Goal: Information Seeking & Learning: Learn about a topic

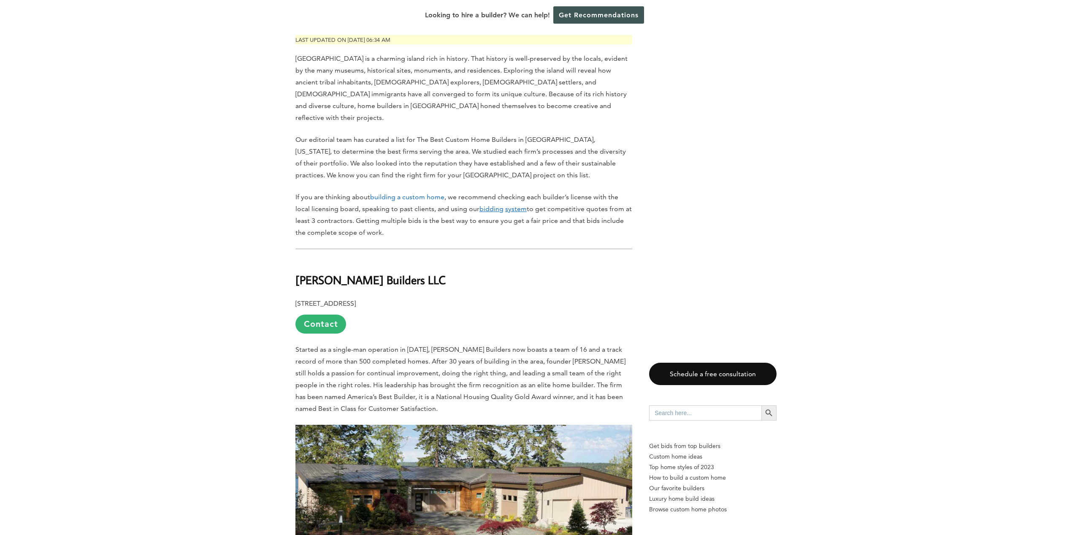
scroll to position [403, 0]
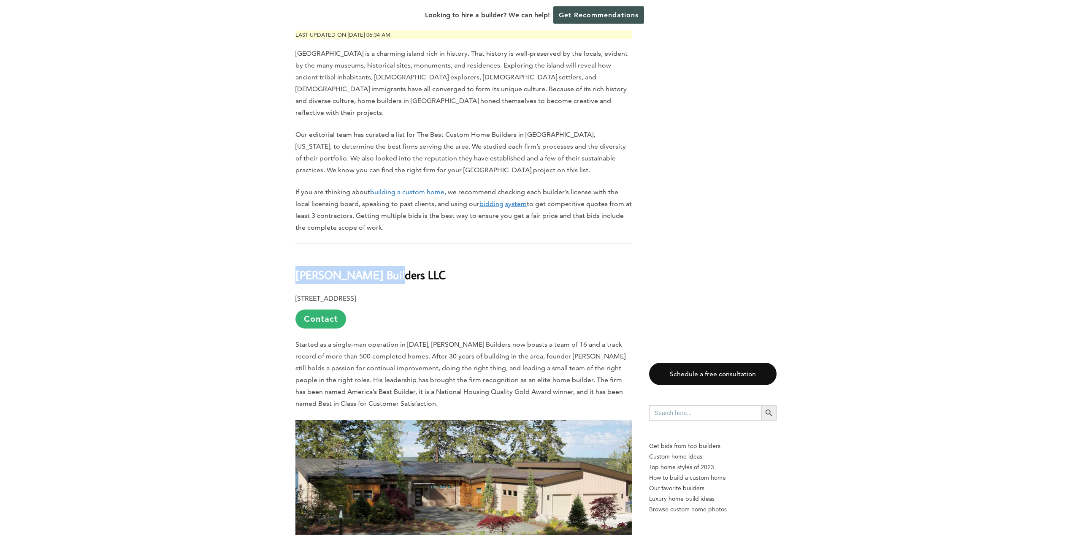
drag, startPoint x: 296, startPoint y: 261, endPoint x: 406, endPoint y: 261, distance: 110.6
click at [406, 261] on h2 "[PERSON_NAME] Builders LLC" at bounding box center [464, 268] width 337 height 29
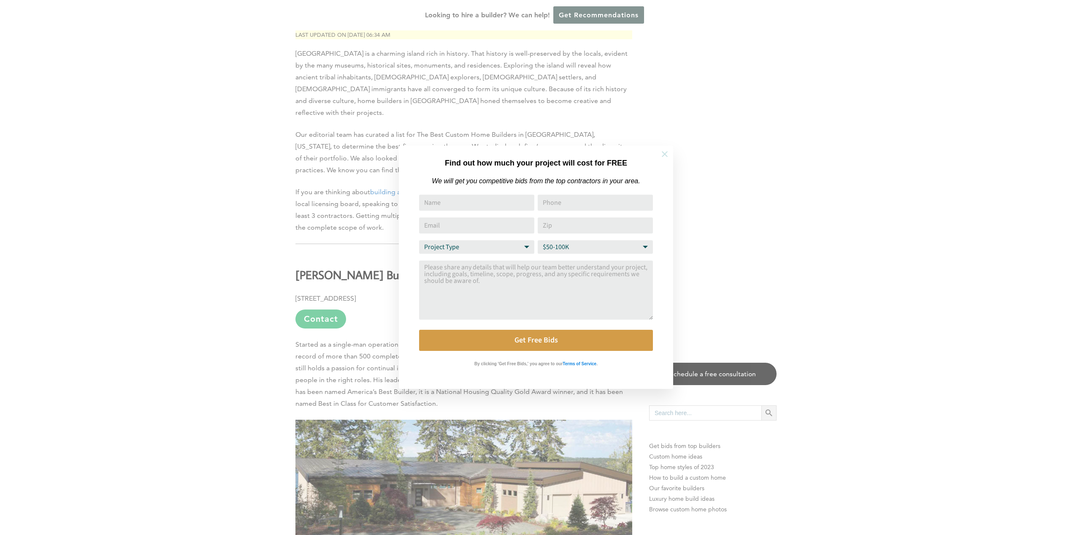
click at [662, 152] on icon at bounding box center [664, 153] width 9 height 9
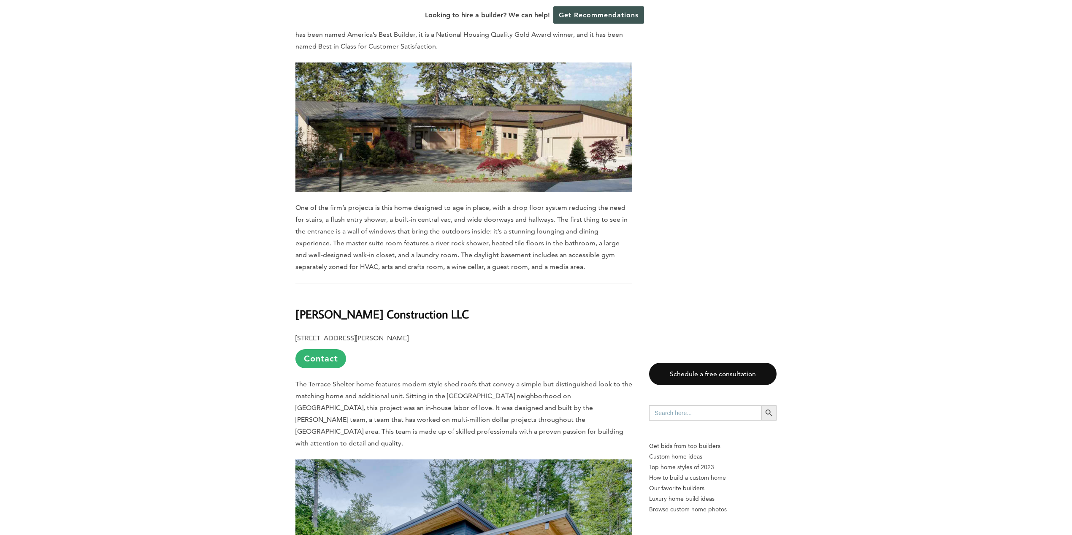
scroll to position [781, 0]
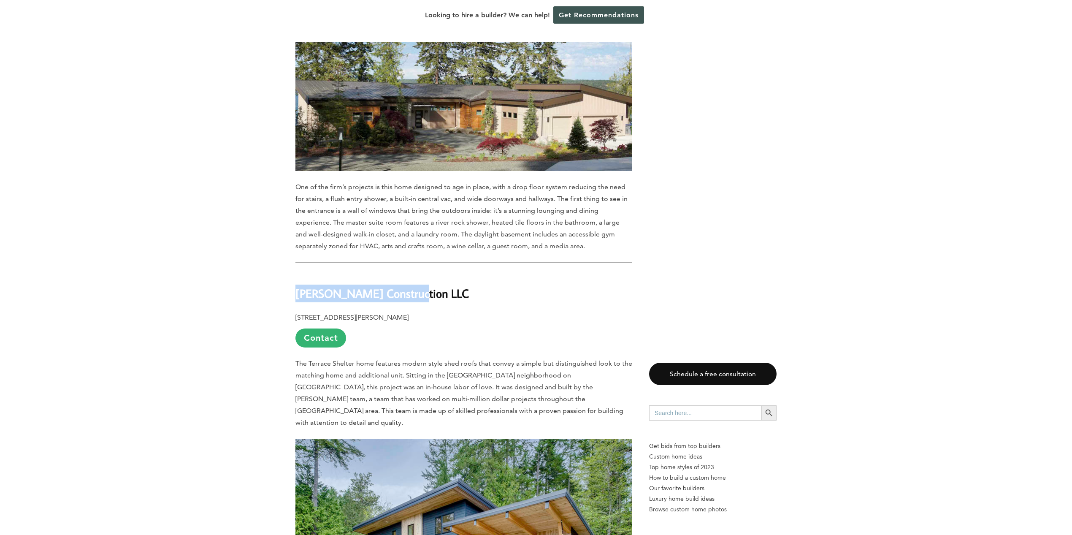
drag, startPoint x: 296, startPoint y: 280, endPoint x: 421, endPoint y: 279, distance: 124.5
click at [421, 279] on h2 "[PERSON_NAME] Construction LLC" at bounding box center [464, 287] width 337 height 29
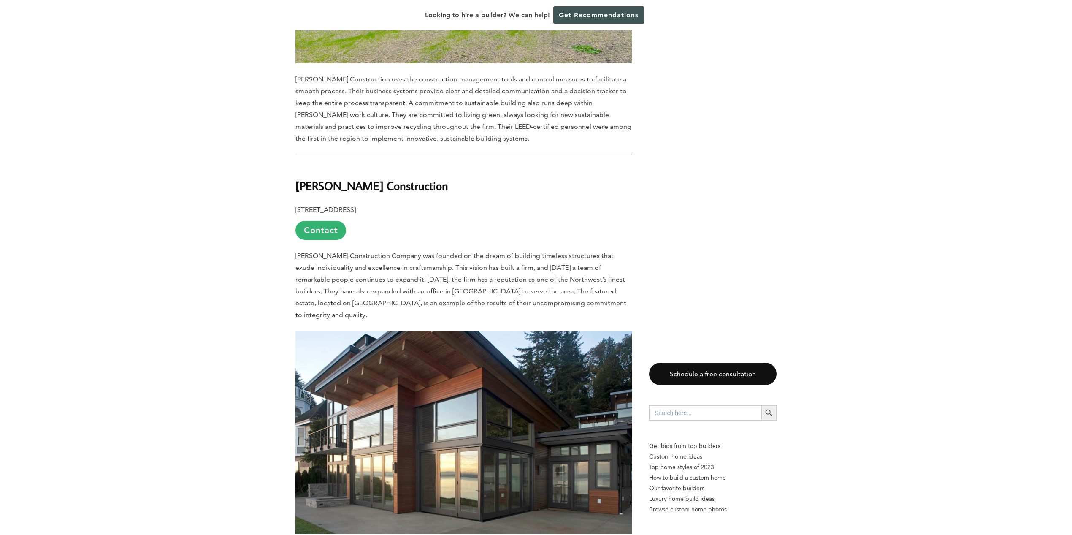
scroll to position [1392, 0]
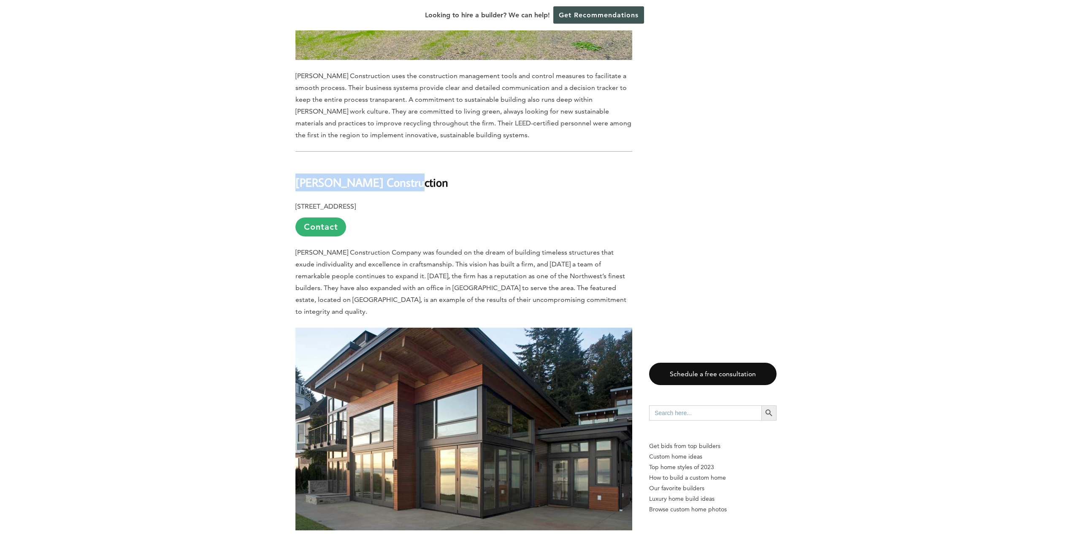
drag, startPoint x: 296, startPoint y: 156, endPoint x: 407, endPoint y: 156, distance: 110.6
click at [407, 175] on b "[PERSON_NAME] Construction" at bounding box center [372, 182] width 153 height 15
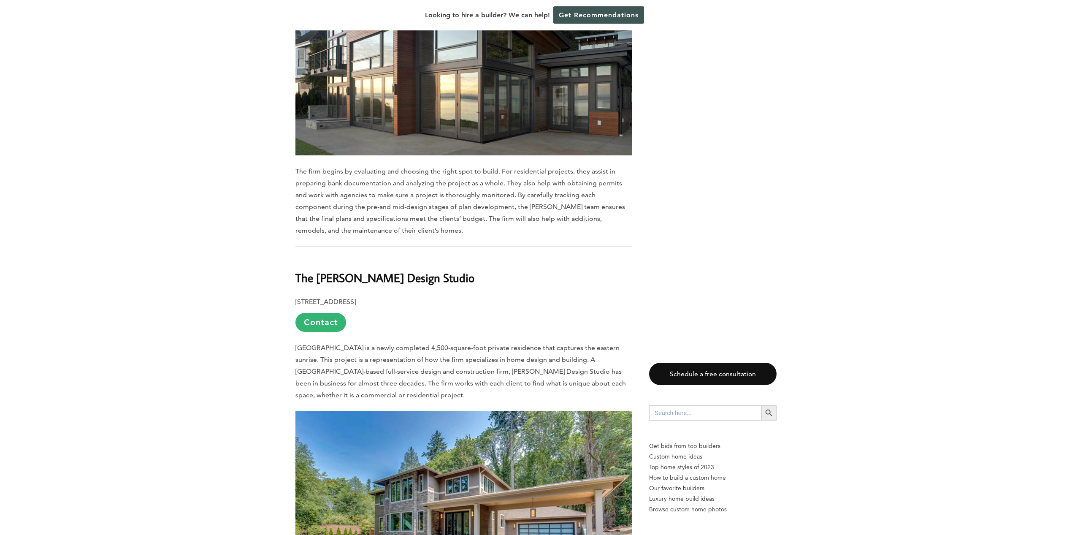
scroll to position [1768, 0]
drag, startPoint x: 298, startPoint y: 237, endPoint x: 440, endPoint y: 239, distance: 142.3
click at [440, 256] on h2 "The [PERSON_NAME] Design Studio" at bounding box center [464, 270] width 337 height 29
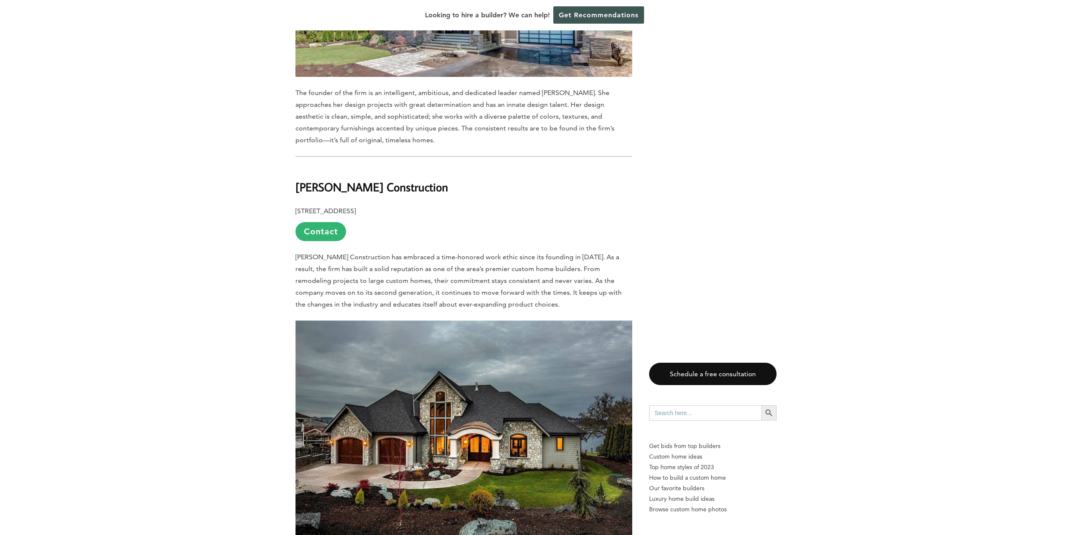
scroll to position [2273, 0]
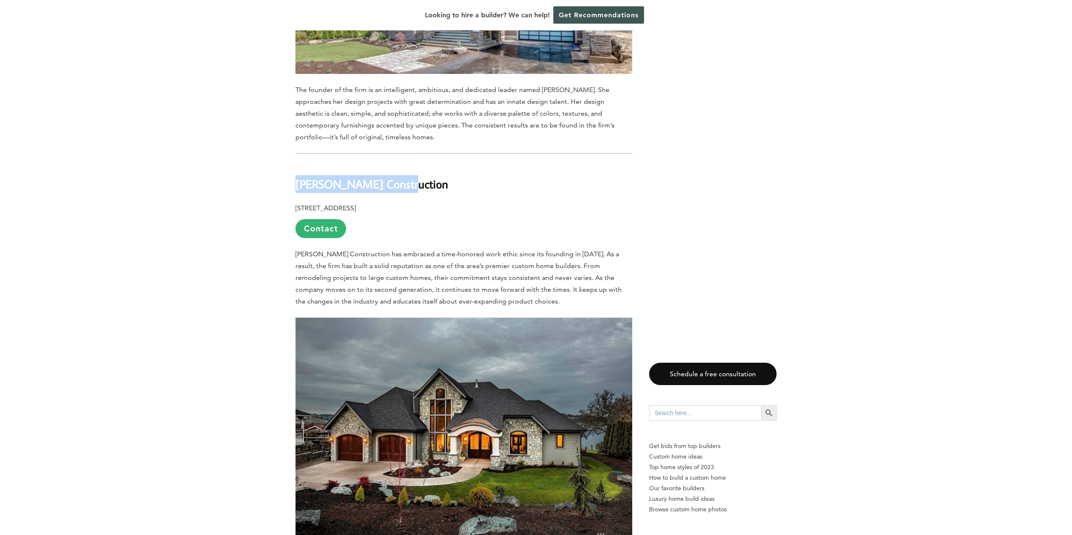
drag, startPoint x: 296, startPoint y: 143, endPoint x: 416, endPoint y: 143, distance: 120.7
click at [416, 164] on h2 "[PERSON_NAME] Construction" at bounding box center [464, 178] width 337 height 29
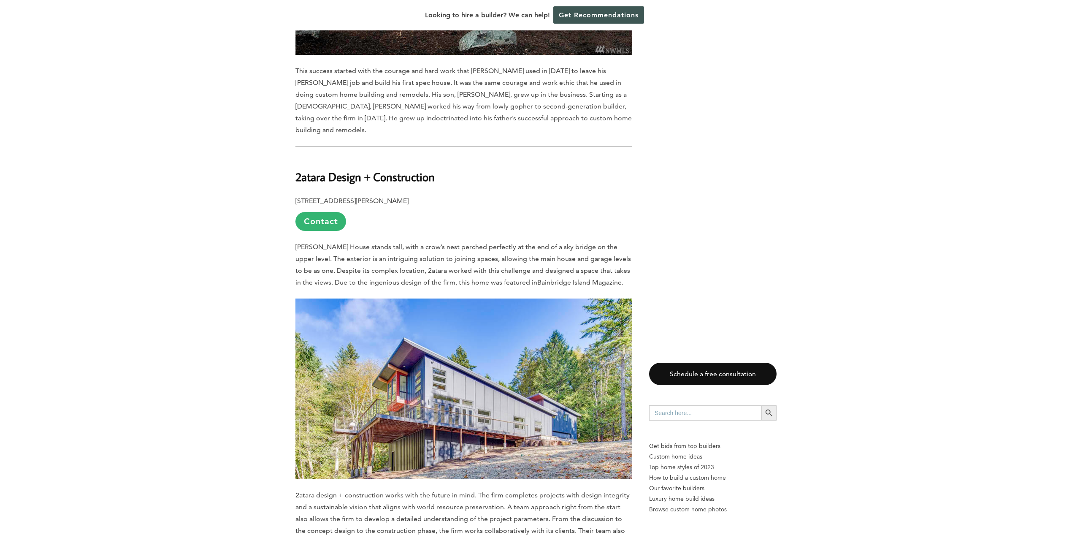
scroll to position [2761, 0]
drag, startPoint x: 296, startPoint y: 125, endPoint x: 450, endPoint y: 125, distance: 154.1
click at [450, 156] on h2 "2atara Design + Construction" at bounding box center [464, 170] width 337 height 29
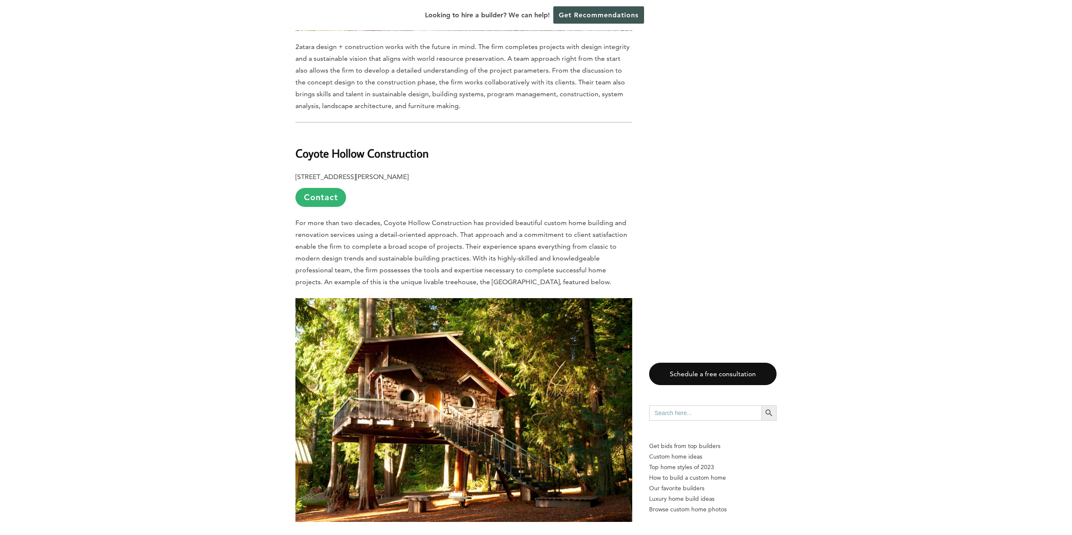
scroll to position [3213, 0]
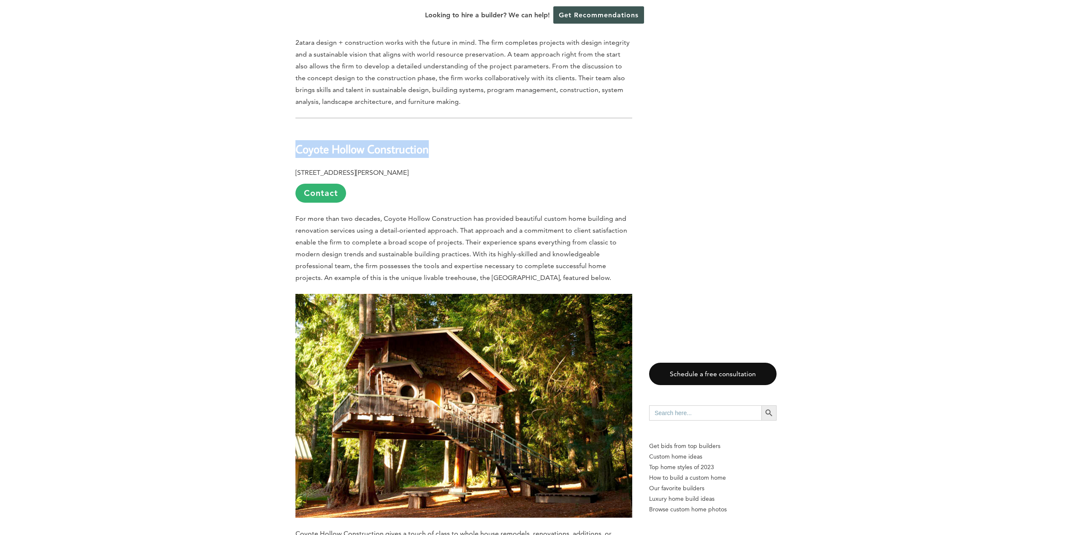
drag, startPoint x: 296, startPoint y: 97, endPoint x: 439, endPoint y: 99, distance: 143.1
click at [439, 128] on h2 "Coyote Hollow Construction" at bounding box center [464, 142] width 337 height 29
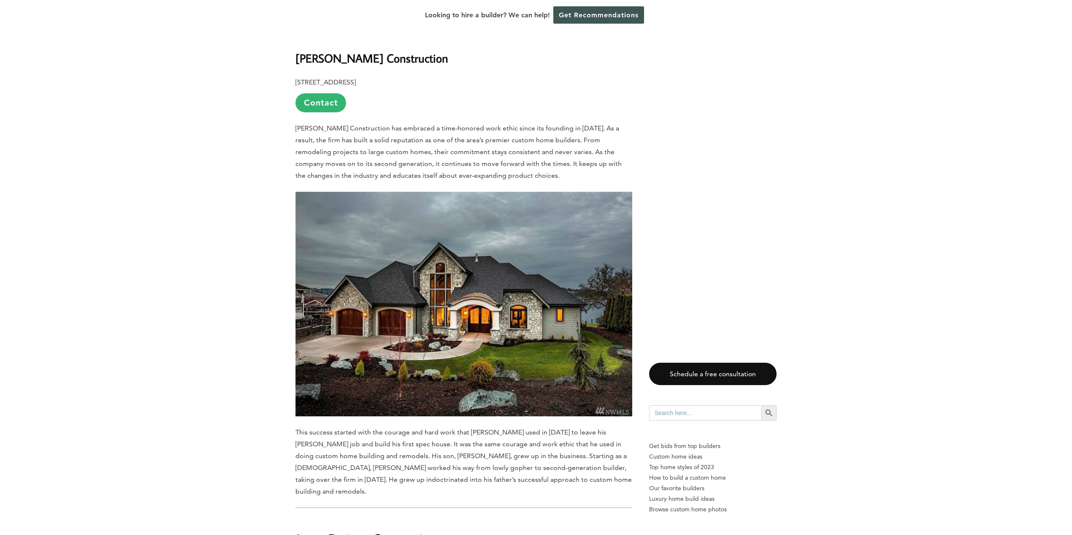
scroll to position [2352, 0]
